Goal: Information Seeking & Learning: Understand process/instructions

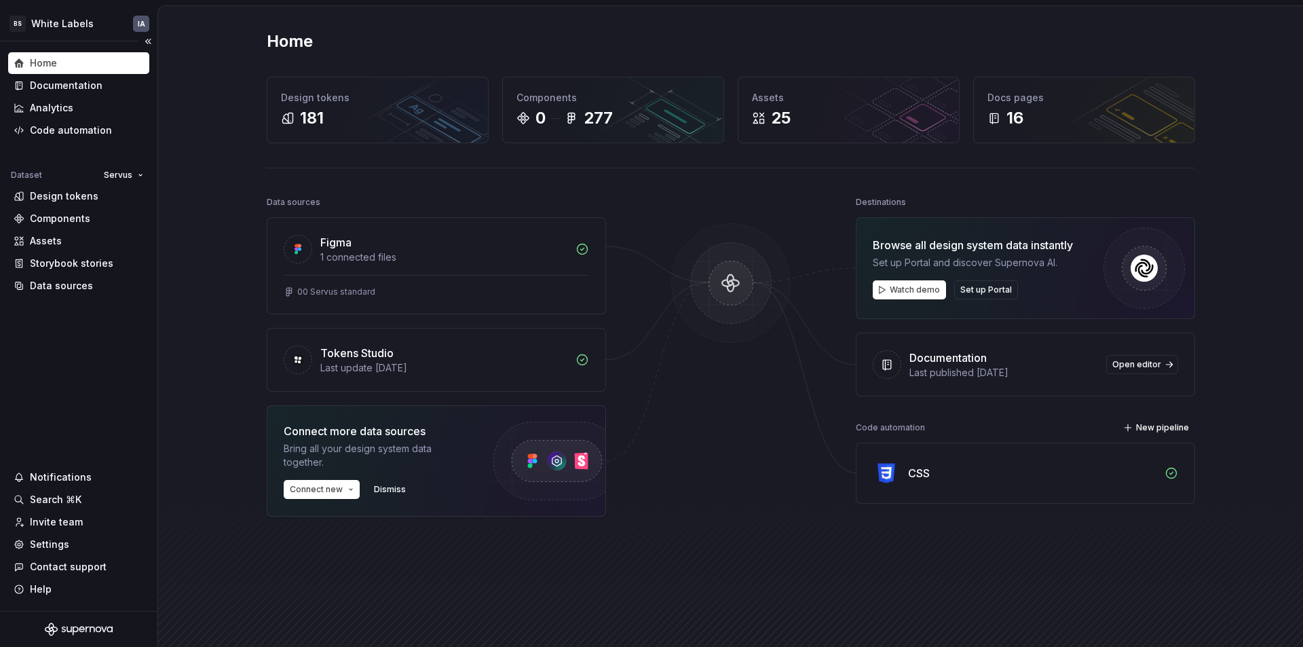
click at [68, 625] on icon "Supernova Logo" at bounding box center [79, 629] width 68 height 14
click at [58, 84] on div "Documentation" at bounding box center [66, 86] width 73 height 14
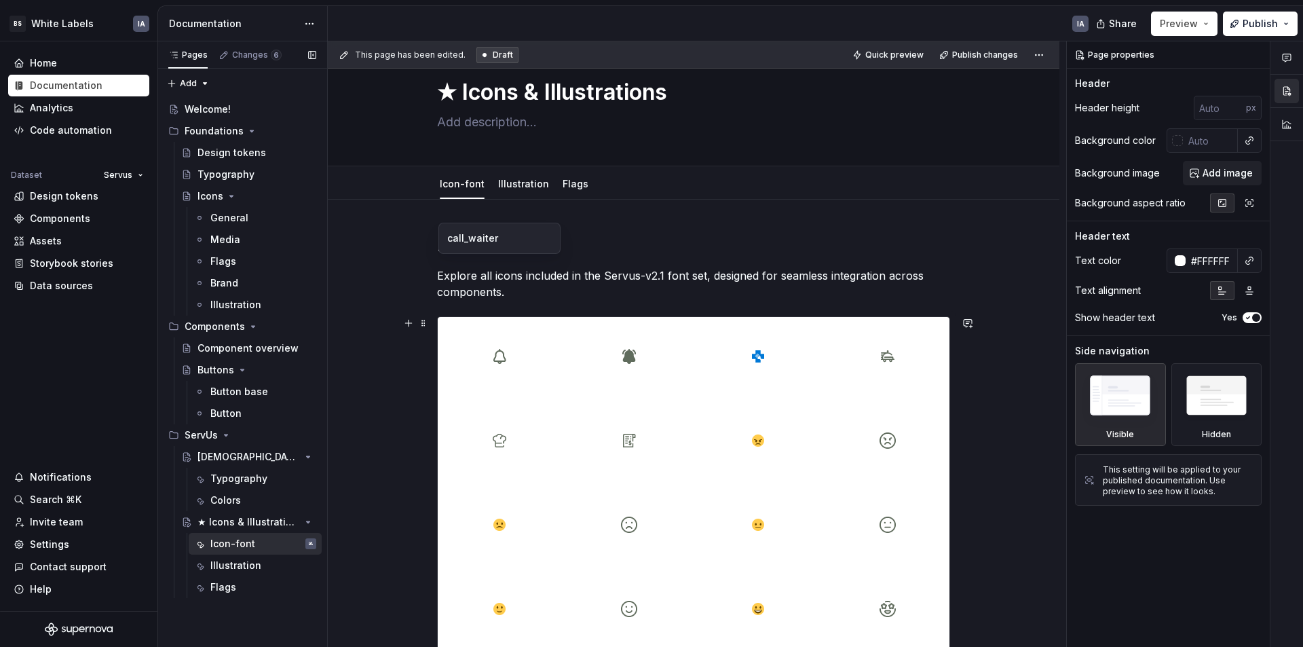
scroll to position [204, 0]
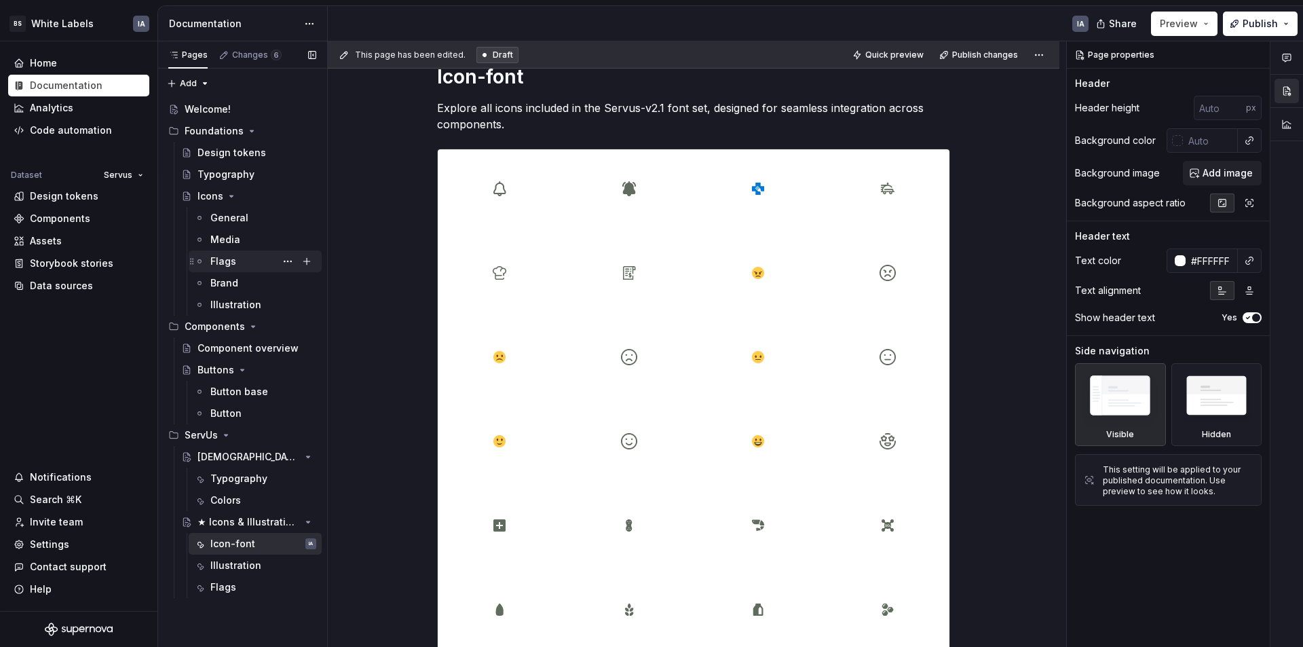
click at [228, 257] on div "Flags" at bounding box center [223, 261] width 26 height 14
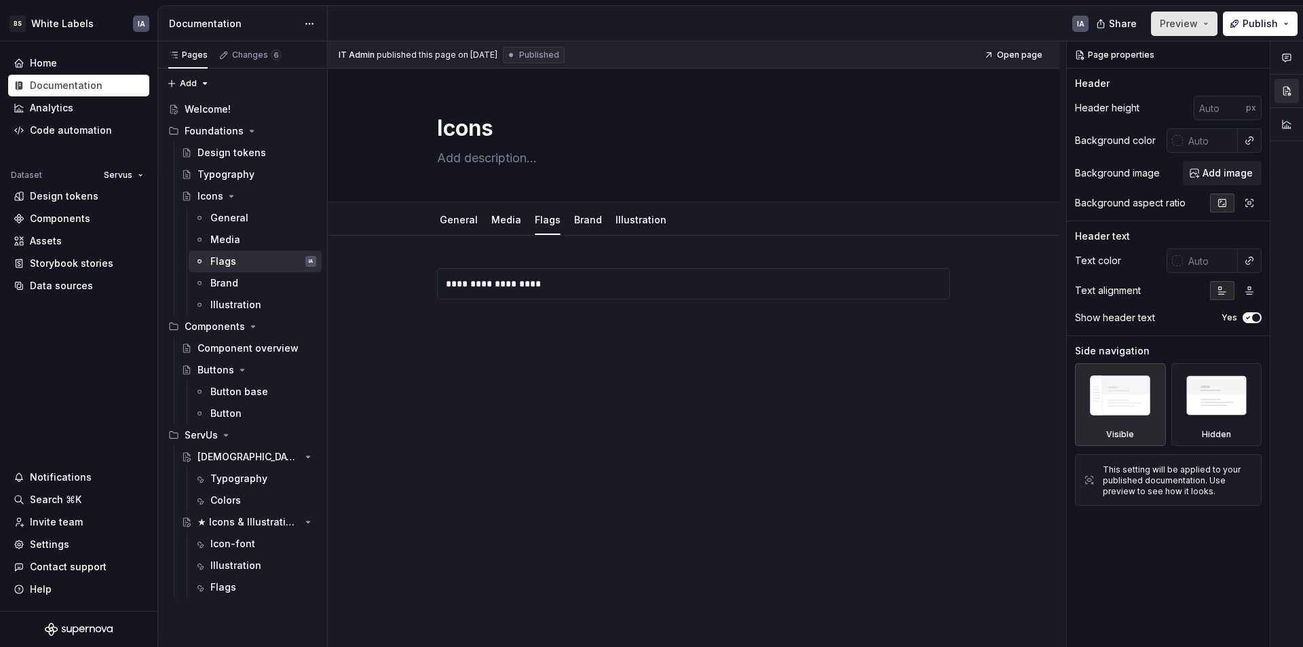
click at [1201, 26] on button "Preview" at bounding box center [1184, 24] width 67 height 24
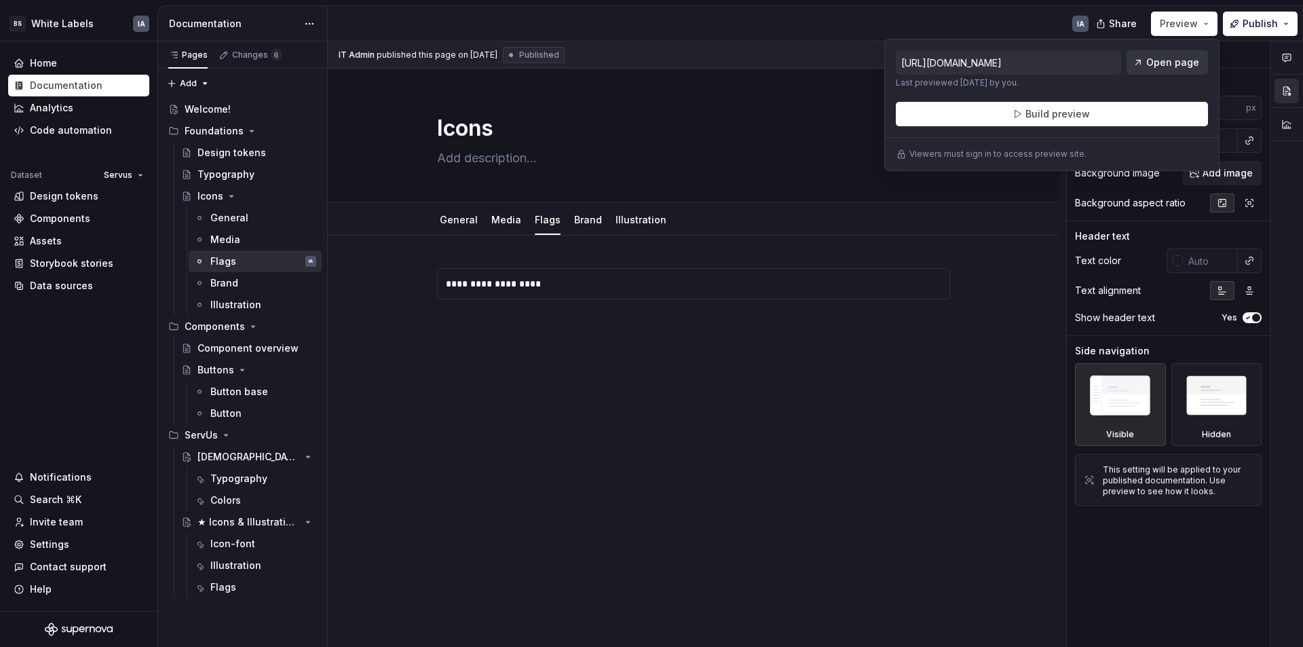
click at [1173, 60] on span "Open page" at bounding box center [1172, 63] width 53 height 14
click at [1127, 22] on span "Share" at bounding box center [1123, 24] width 28 height 14
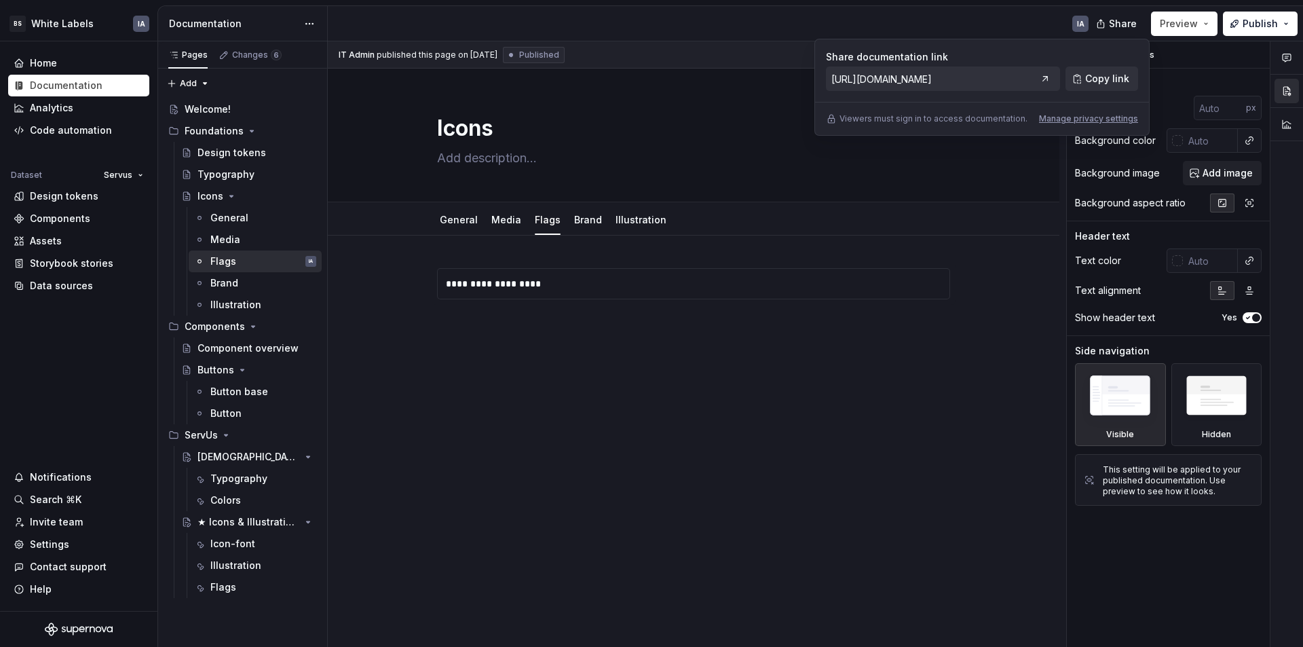
type textarea "*"
